Goal: Information Seeking & Learning: Learn about a topic

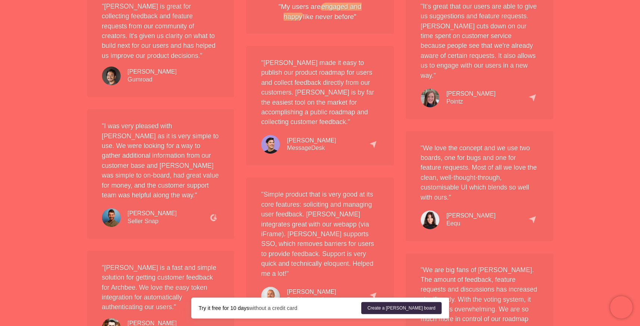
scroll to position [717, 0]
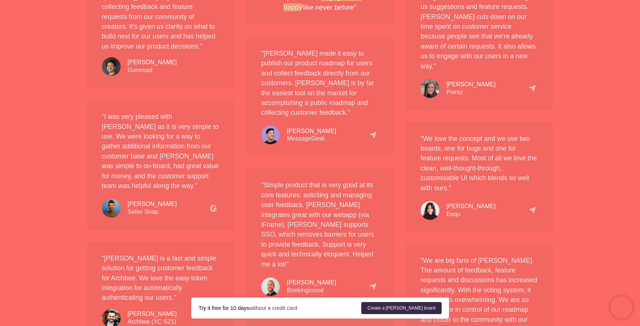
click at [435, 201] on img at bounding box center [430, 210] width 19 height 19
click at [534, 206] on img at bounding box center [532, 210] width 8 height 8
drag, startPoint x: 424, startPoint y: 170, endPoint x: 426, endPoint y: 160, distance: 10.6
click at [426, 160] on p ""We love the concept and we use two boards, one for bugs and one for feature re…" at bounding box center [480, 163] width 118 height 59
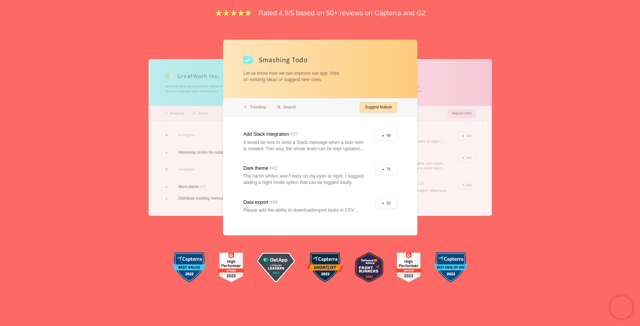
scroll to position [0, 0]
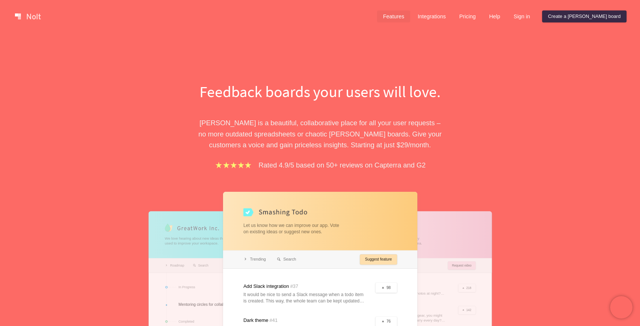
click at [410, 14] on link "Features" at bounding box center [393, 16] width 33 height 12
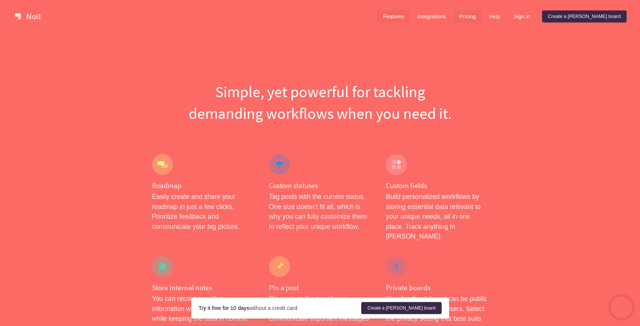
click at [482, 15] on link "Pricing" at bounding box center [467, 16] width 28 height 12
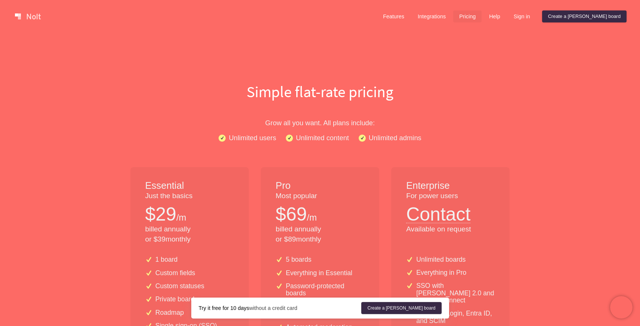
click at [13, 16] on link at bounding box center [28, 16] width 32 height 12
